Goal: Information Seeking & Learning: Learn about a topic

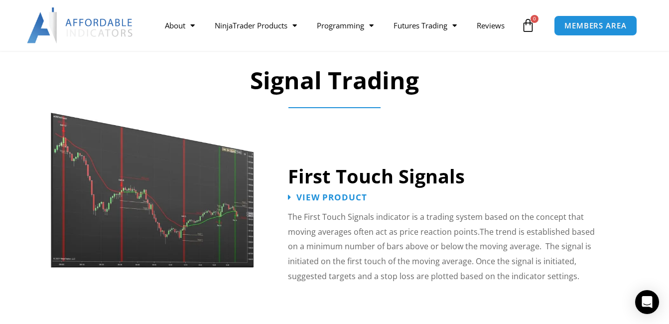
scroll to position [1495, 0]
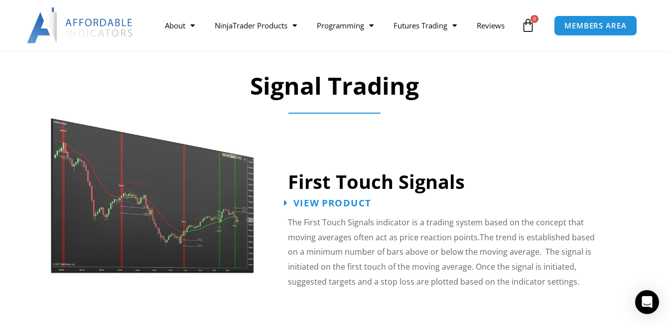
click at [339, 198] on span "View Product" at bounding box center [332, 202] width 78 height 9
